Goal: Entertainment & Leisure: Consume media (video, audio)

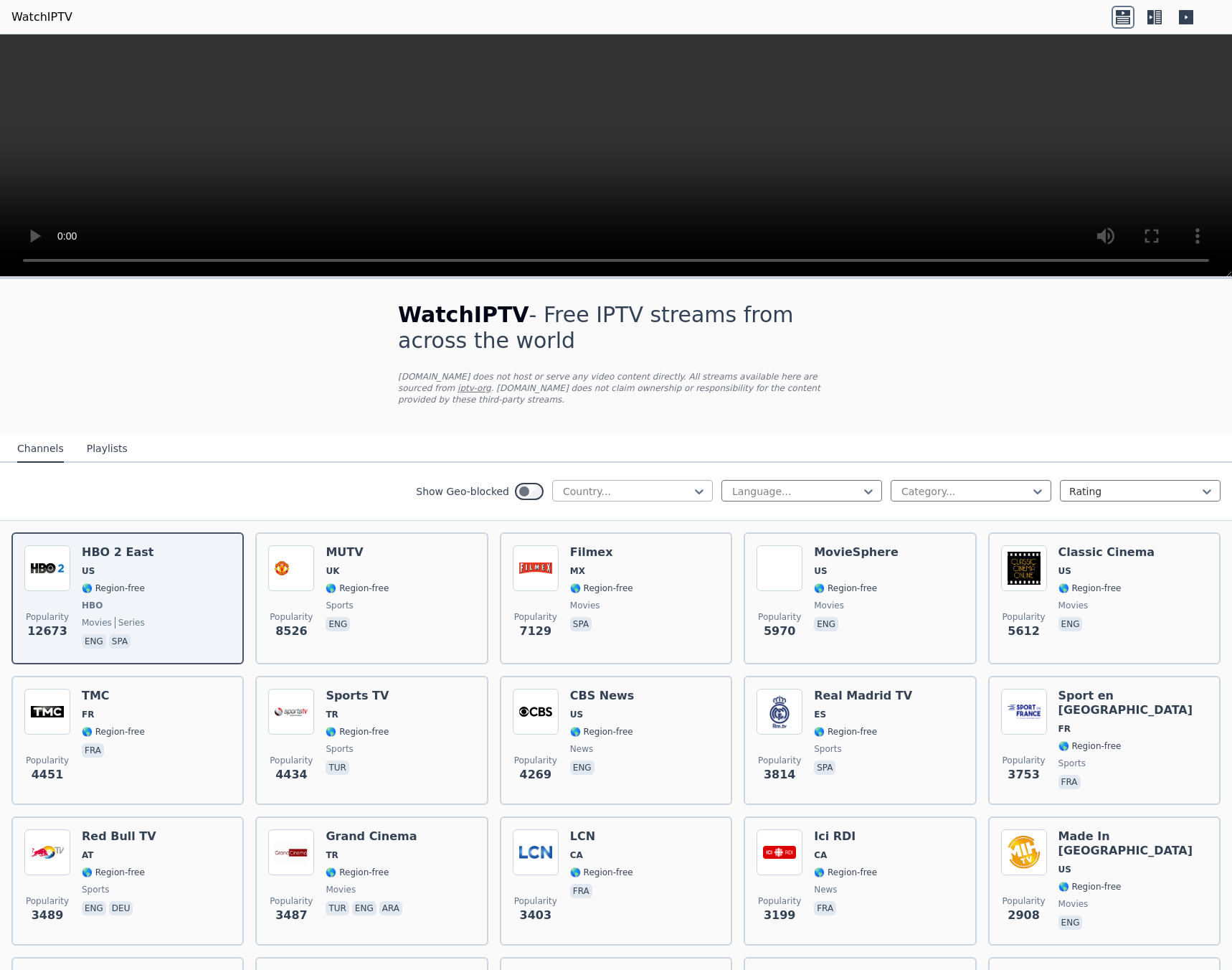
click at [600, 485] on div at bounding box center [627, 492] width 131 height 14
click at [625, 676] on div "Argentina" at bounding box center [632, 678] width 161 height 26
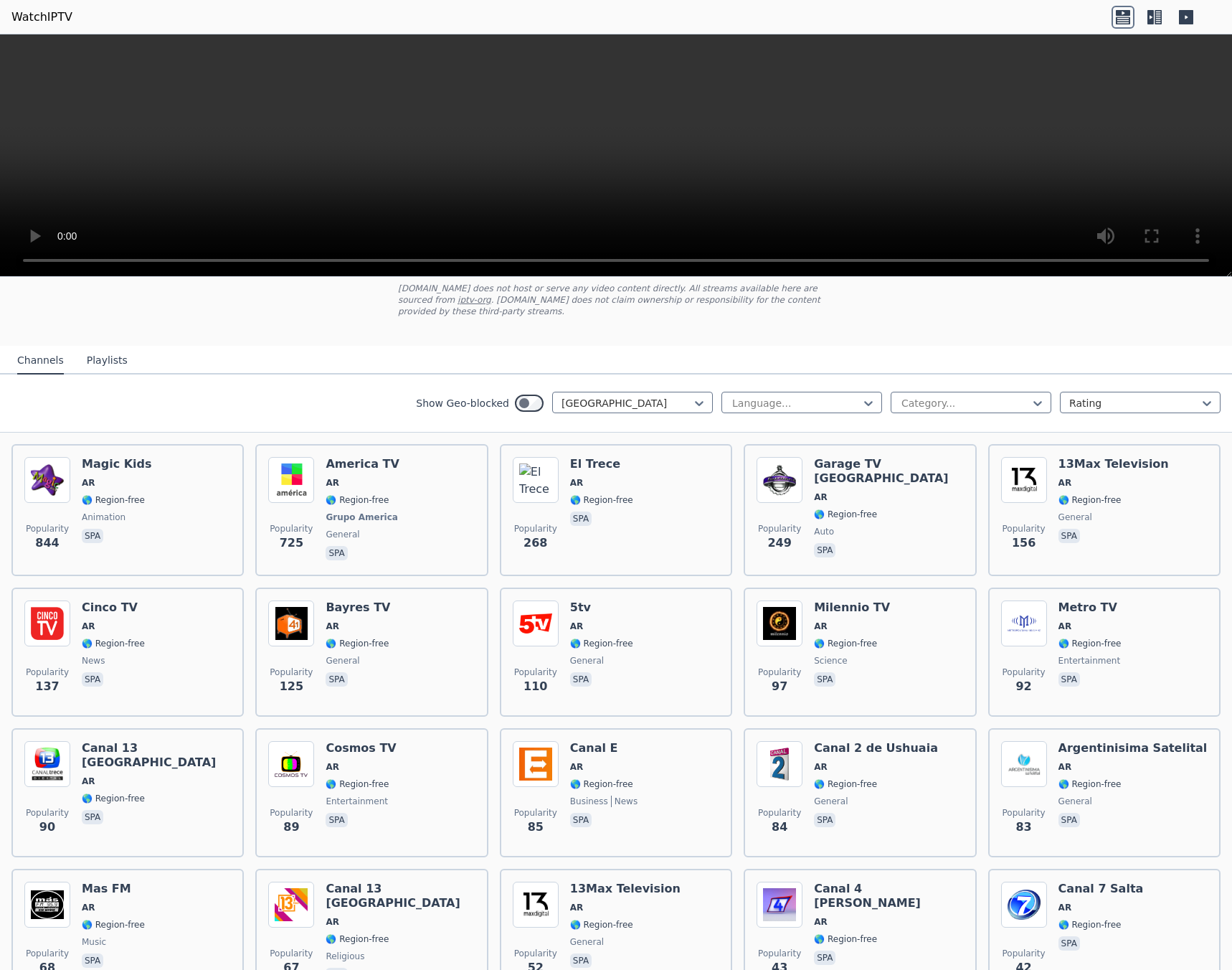
scroll to position [56, 0]
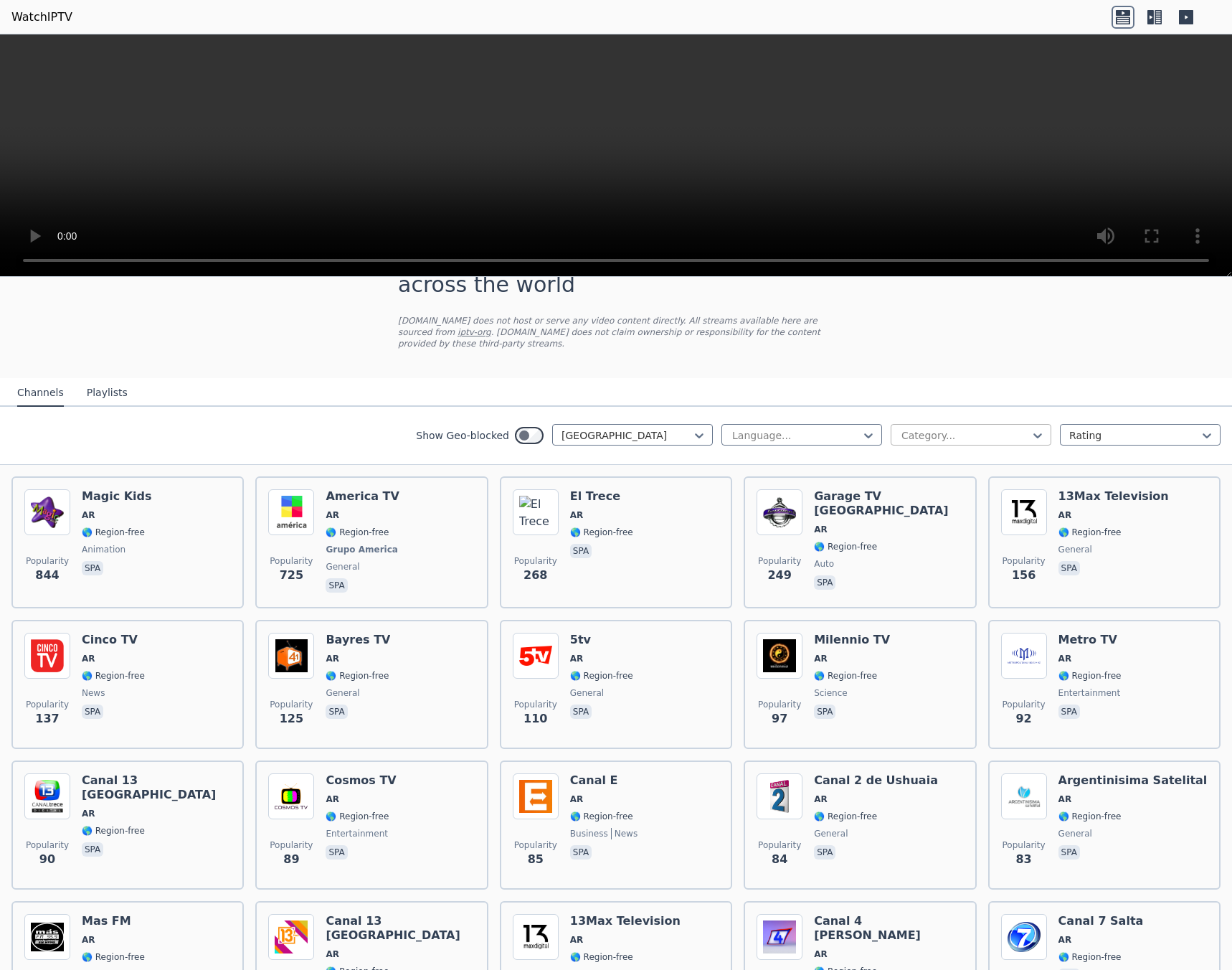
click at [933, 429] on div at bounding box center [965, 436] width 131 height 14
click at [930, 587] on div "Sports" at bounding box center [971, 599] width 161 height 26
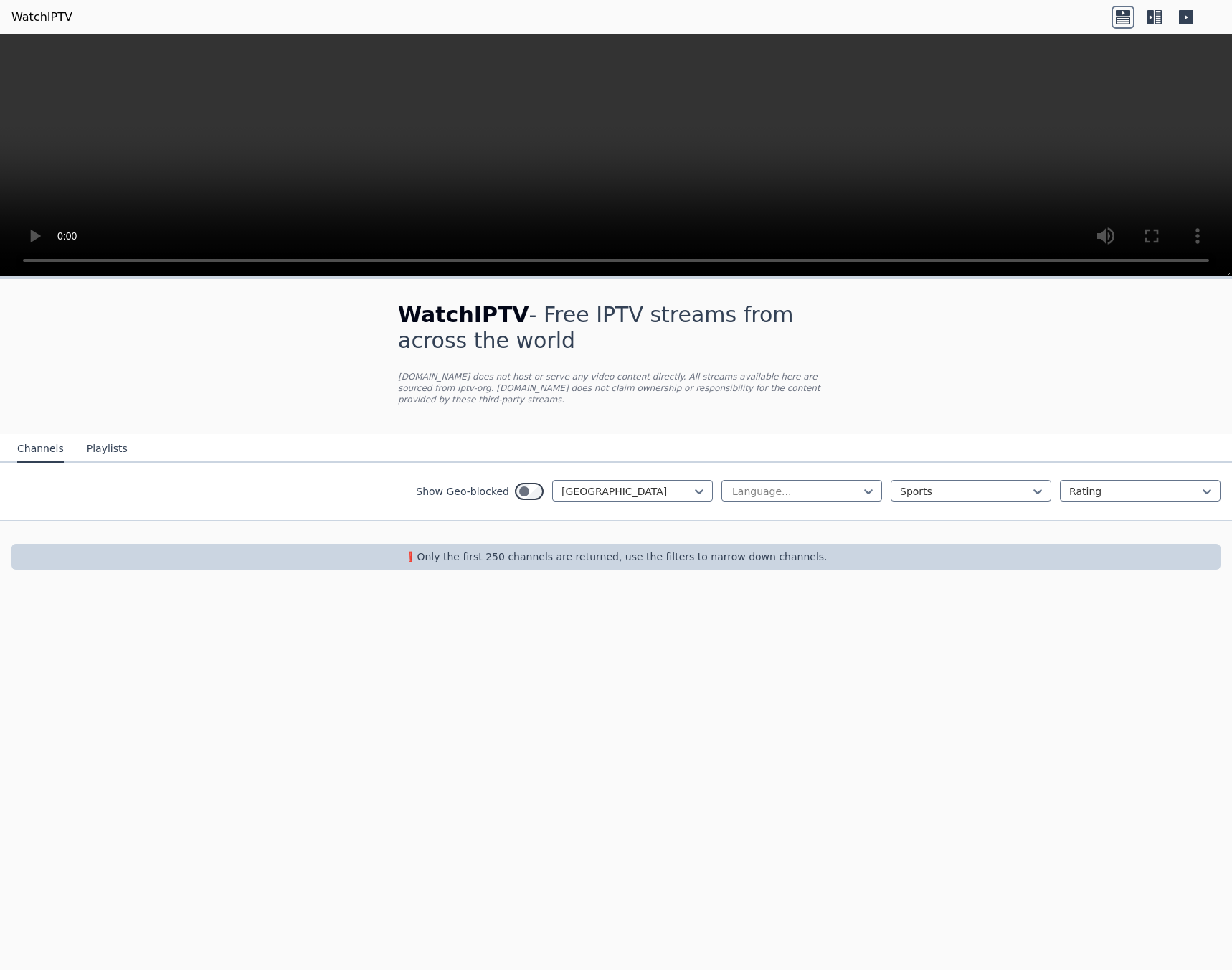
drag, startPoint x: 618, startPoint y: 418, endPoint x: 572, endPoint y: 407, distance: 47.3
click at [617, 418] on div "WatchIPTV - Free IPTV streams from across the world WatchIPTV.xyz does not host…" at bounding box center [616, 356] width 482 height 155
drag, startPoint x: 569, startPoint y: 399, endPoint x: 559, endPoint y: 378, distance: 23.3
drag, startPoint x: 547, startPoint y: 366, endPoint x: 545, endPoint y: 352, distance: 14.1
drag, startPoint x: 690, startPoint y: 286, endPoint x: 849, endPoint y: 139, distance: 216.5
